Goal: Check status: Check status

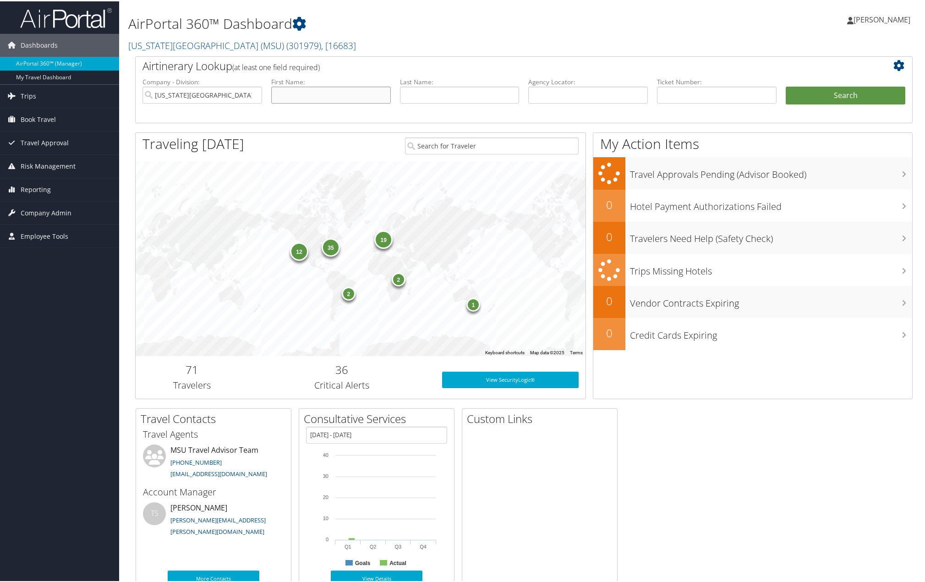
click at [319, 88] on input "text" at bounding box center [331, 93] width 120 height 17
type input "[PERSON_NAME]"
click at [412, 95] on input "[PERSON_NAME]" at bounding box center [460, 93] width 120 height 17
type input "[PERSON_NAME]"
click at [802, 94] on button "Search" at bounding box center [846, 94] width 120 height 18
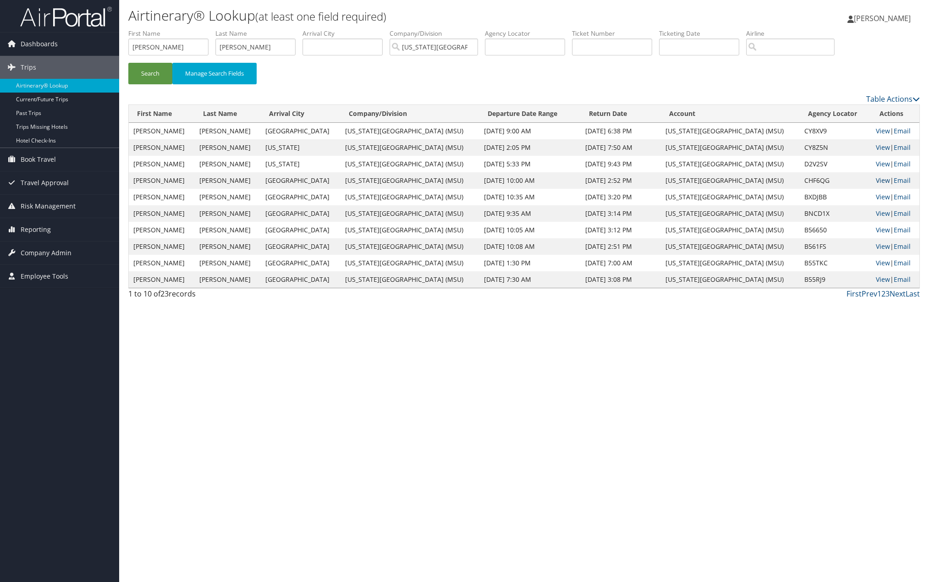
click at [875, 178] on link "View" at bounding box center [882, 180] width 14 height 9
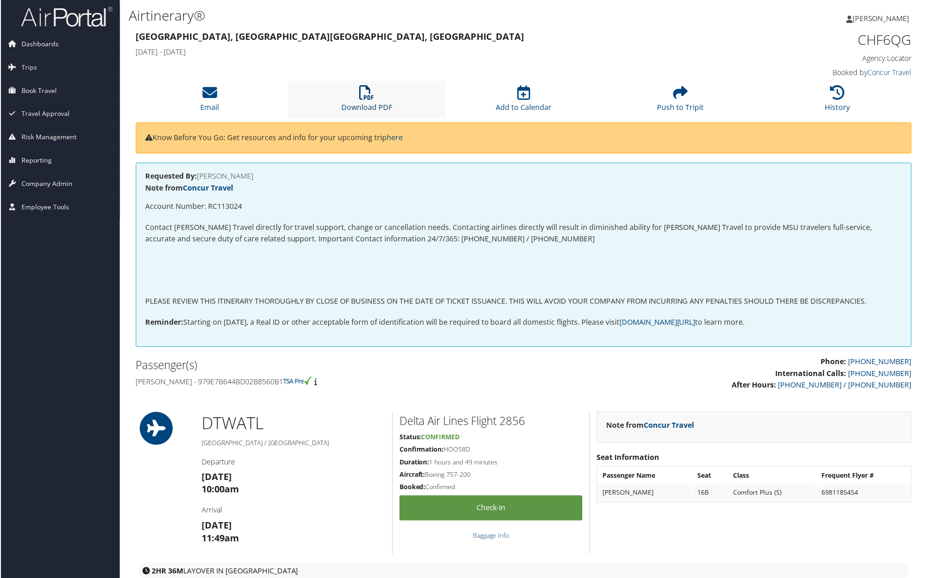
click at [361, 91] on icon at bounding box center [366, 93] width 15 height 15
